Goal: Check status

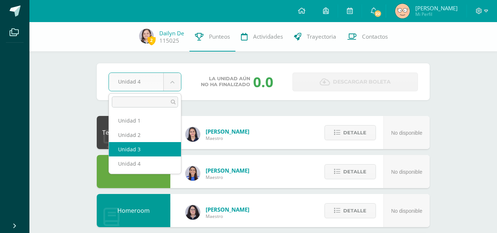
select select "Unidad 3"
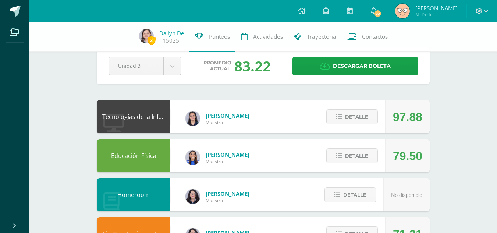
scroll to position [10, 0]
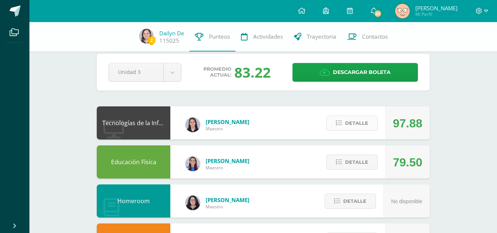
click at [364, 123] on span "Detalle" at bounding box center [356, 123] width 23 height 14
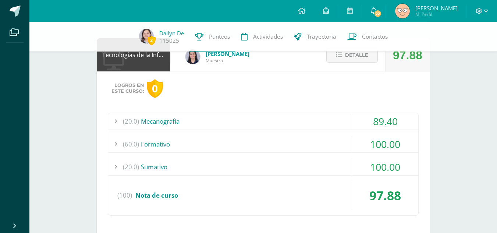
scroll to position [77, 0]
click at [238, 142] on div "(60.0) Formativo" at bounding box center [263, 144] width 310 height 17
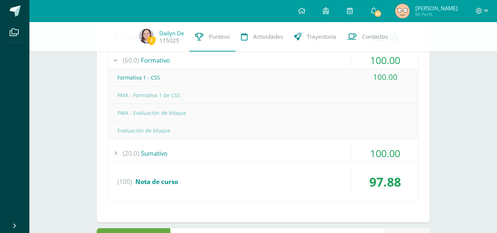
scroll to position [162, 0]
